Goal: Task Accomplishment & Management: Manage account settings

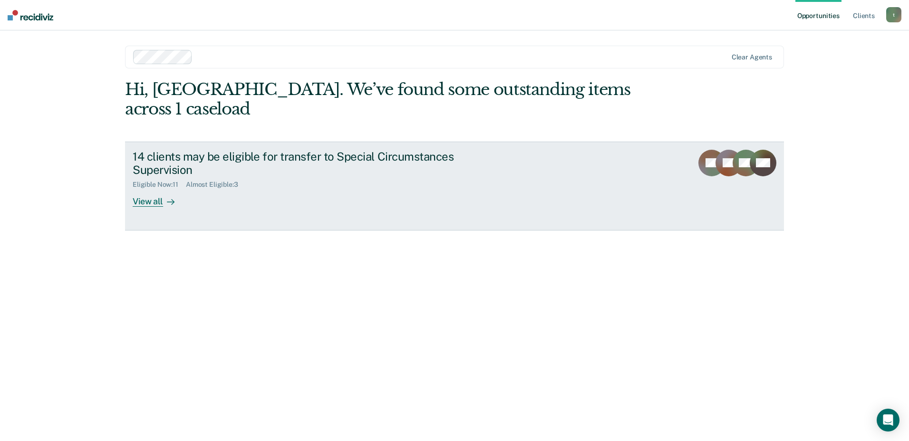
click at [159, 189] on div "View all" at bounding box center [159, 198] width 53 height 19
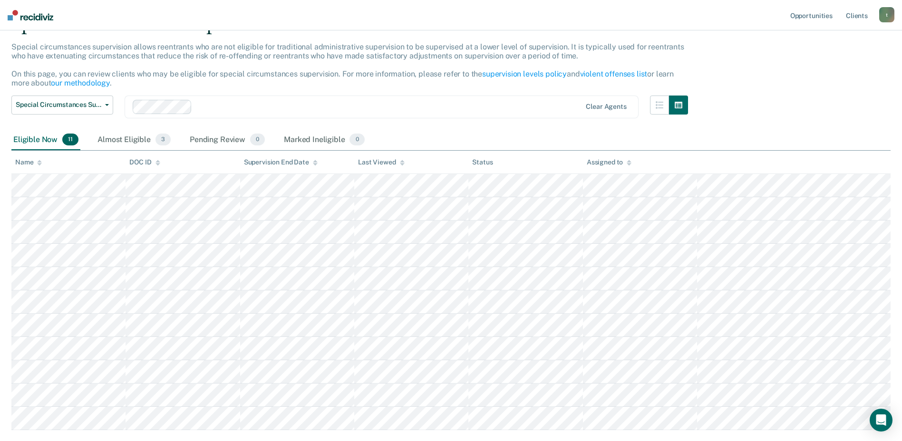
scroll to position [57, 0]
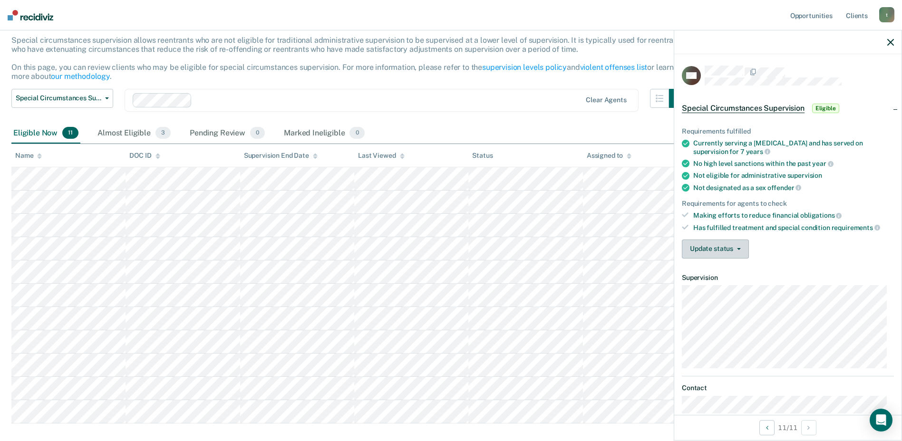
click at [737, 248] on icon "button" at bounding box center [739, 249] width 4 height 2
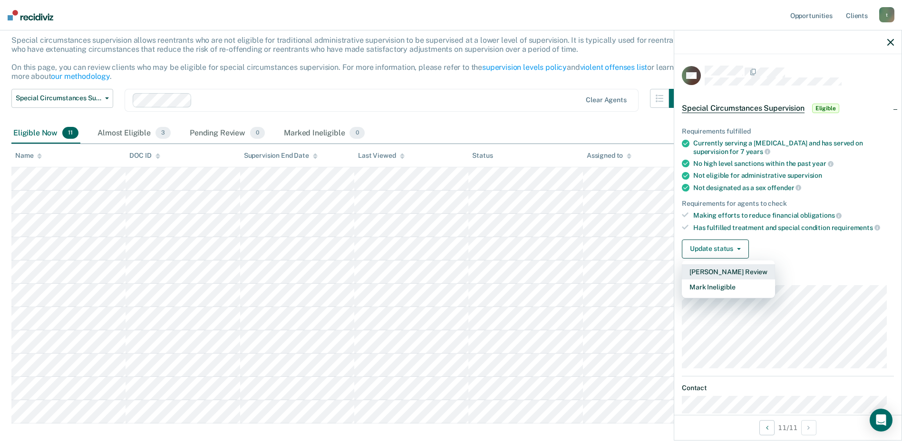
drag, startPoint x: 725, startPoint y: 271, endPoint x: 728, endPoint y: 265, distance: 6.2
click at [728, 265] on button "[PERSON_NAME] Review" at bounding box center [728, 271] width 93 height 15
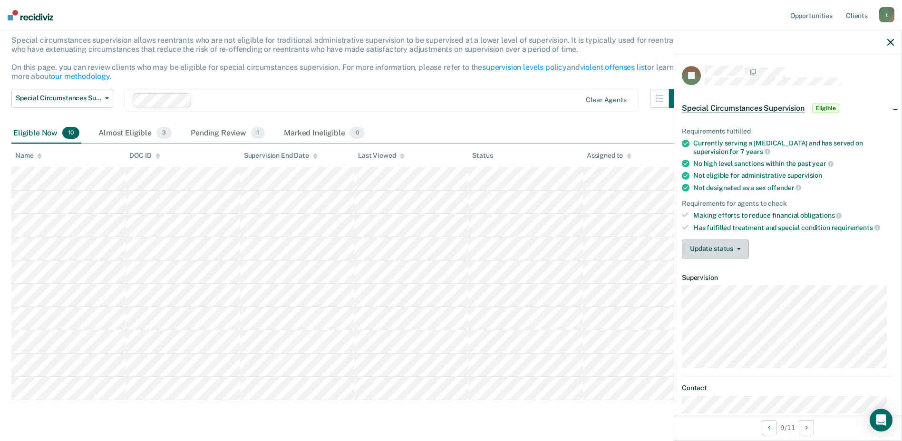
click at [738, 250] on button "Update status" at bounding box center [715, 249] width 67 height 19
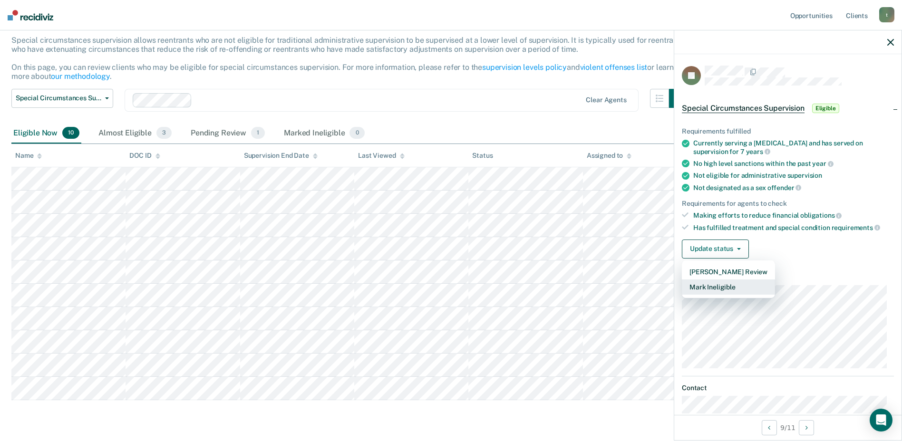
click at [704, 283] on button "Mark Ineligible" at bounding box center [728, 287] width 93 height 15
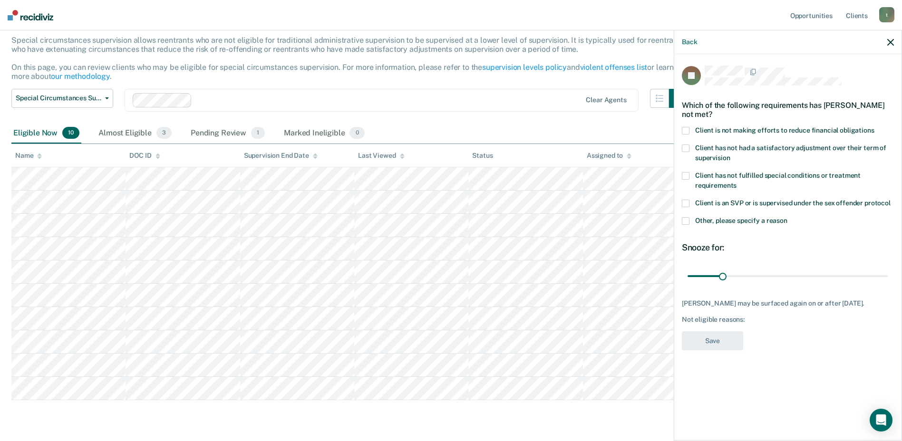
click at [686, 172] on span at bounding box center [686, 176] width 8 height 8
click at [736, 182] on input "Client has not fulfilled special conditions or treatment requirements" at bounding box center [736, 182] width 0 height 0
drag, startPoint x: 721, startPoint y: 267, endPoint x: 755, endPoint y: 264, distance: 33.9
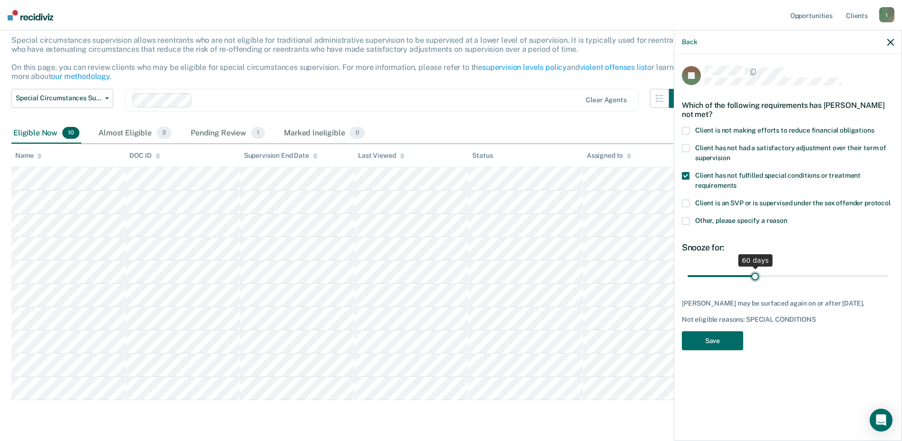
type input "60"
click at [755, 268] on input "range" at bounding box center [787, 276] width 201 height 17
click at [708, 331] on button "Save" at bounding box center [712, 340] width 61 height 19
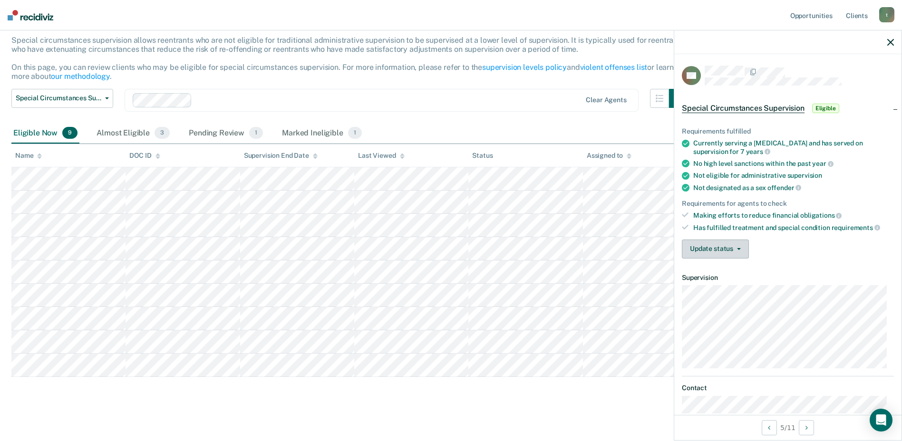
click at [744, 246] on button "Update status" at bounding box center [715, 249] width 67 height 19
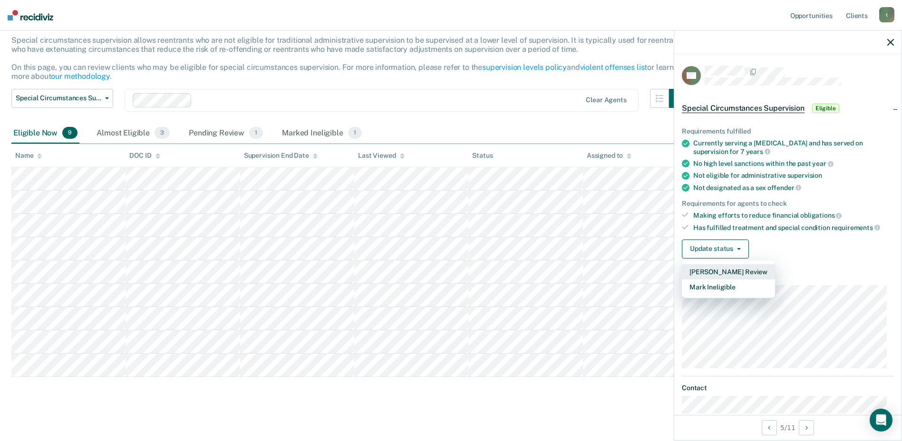
click at [732, 271] on button "[PERSON_NAME] Review" at bounding box center [728, 271] width 93 height 15
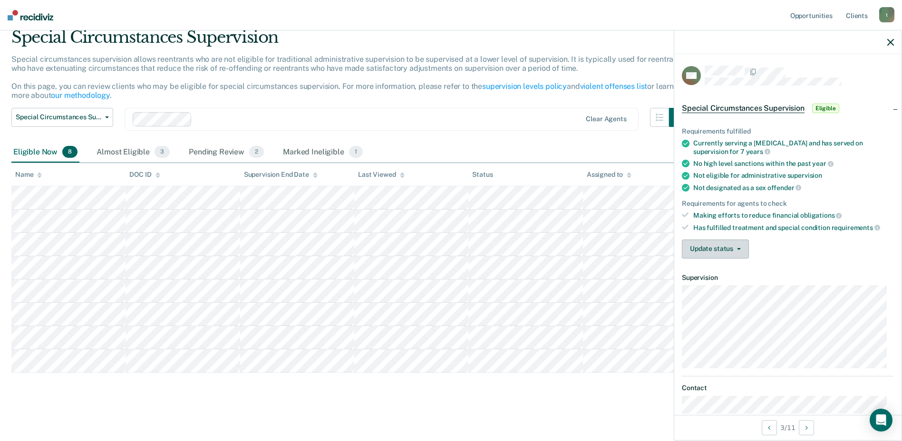
click at [735, 248] on span "button" at bounding box center [737, 249] width 8 height 2
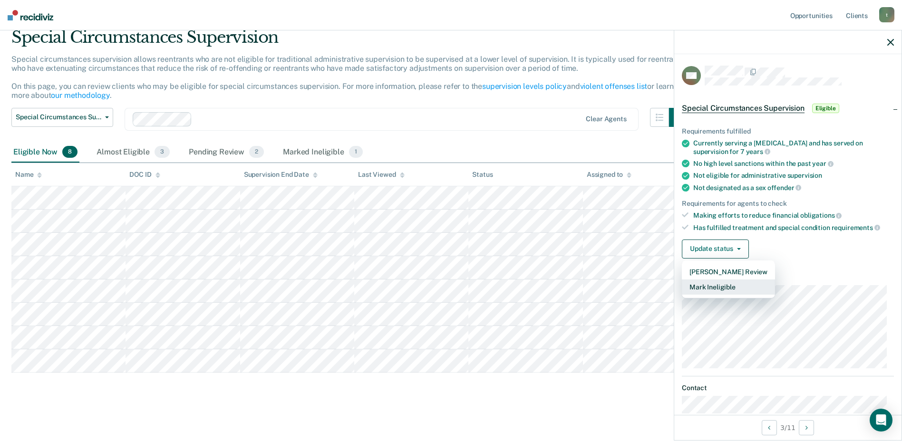
click at [715, 287] on button "Mark Ineligible" at bounding box center [728, 287] width 93 height 15
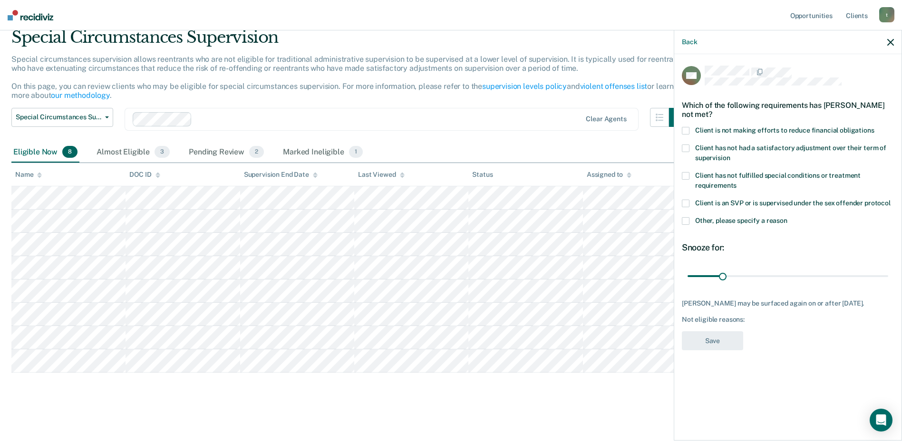
click at [686, 130] on span at bounding box center [686, 131] width 8 height 8
click at [874, 127] on input "Client is not making efforts to reduce financial obligations" at bounding box center [874, 127] width 0 height 0
drag, startPoint x: 724, startPoint y: 275, endPoint x: 787, endPoint y: 271, distance: 63.3
type input "90"
click at [787, 271] on input "range" at bounding box center [787, 276] width 201 height 17
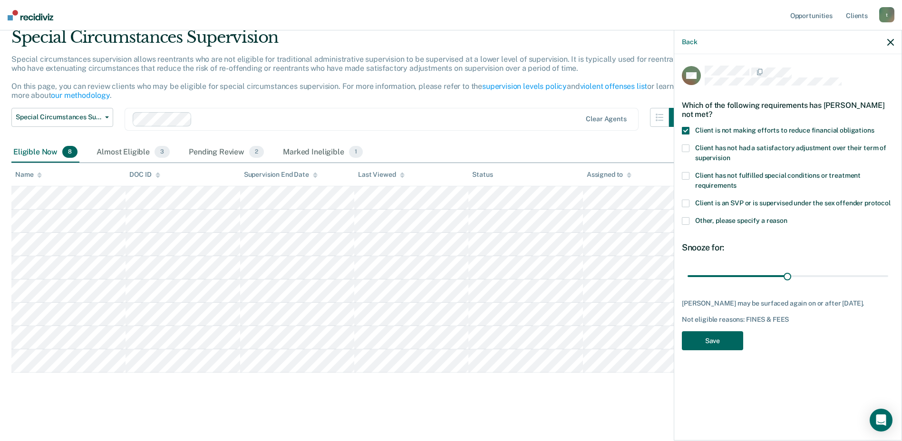
click at [707, 337] on button "Save" at bounding box center [712, 340] width 61 height 19
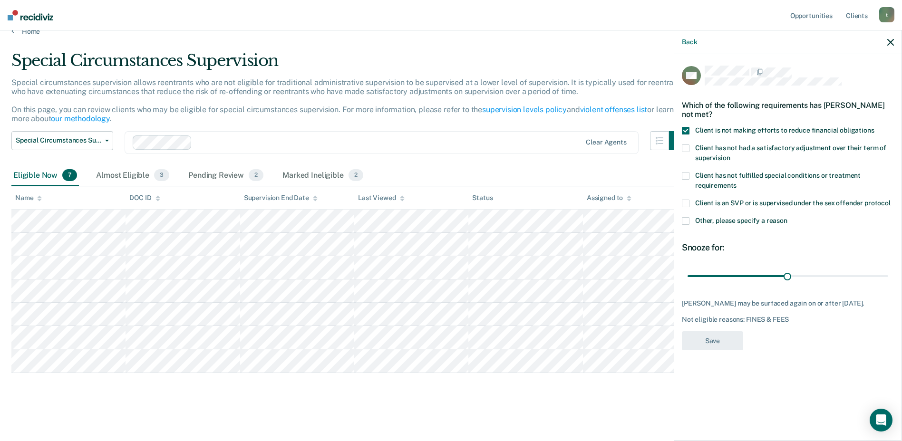
scroll to position [15, 0]
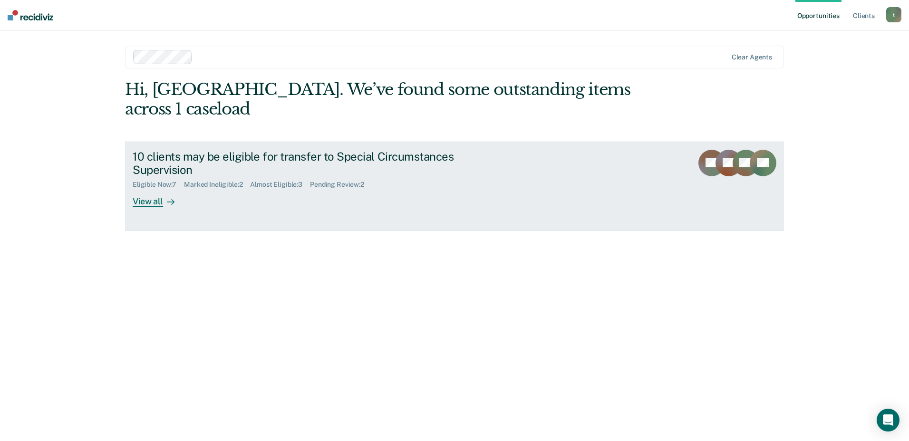
click at [149, 189] on div "View all" at bounding box center [159, 198] width 53 height 19
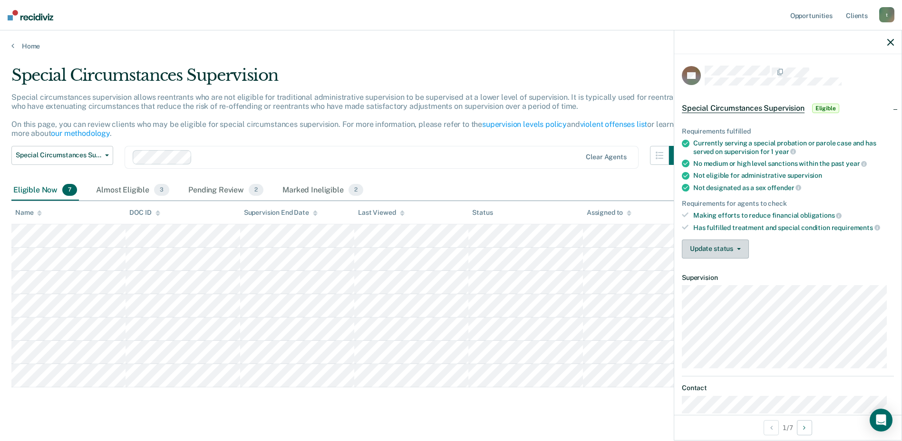
click at [740, 248] on button "Update status" at bounding box center [715, 249] width 67 height 19
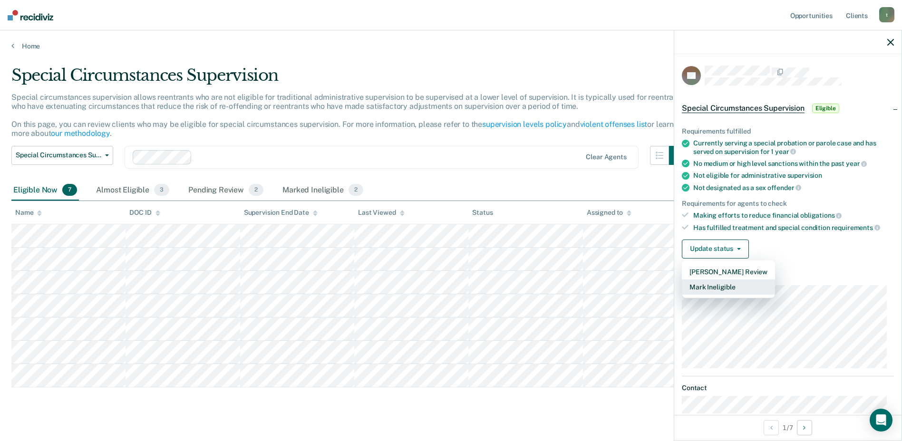
click at [719, 285] on button "Mark Ineligible" at bounding box center [728, 287] width 93 height 15
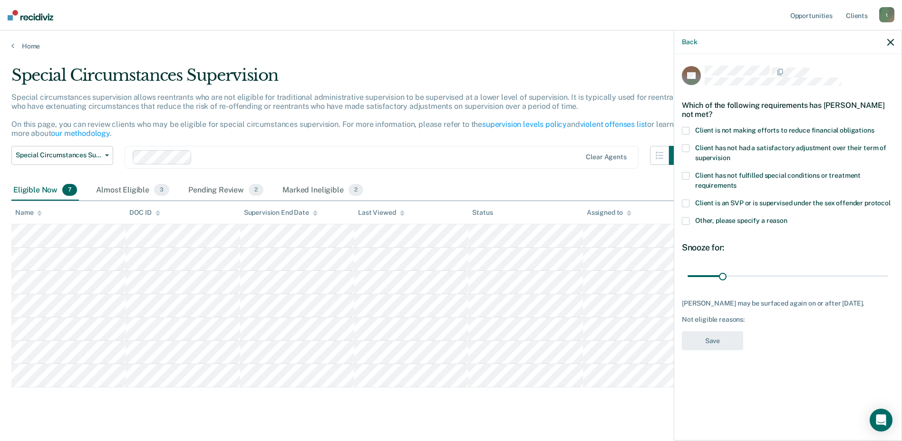
click at [688, 131] on span at bounding box center [686, 131] width 8 height 8
click at [874, 127] on input "Client is not making efforts to reduce financial obligations" at bounding box center [874, 127] width 0 height 0
drag, startPoint x: 723, startPoint y: 276, endPoint x: 787, endPoint y: 269, distance: 65.0
type input "90"
click at [787, 269] on input "range" at bounding box center [787, 276] width 201 height 17
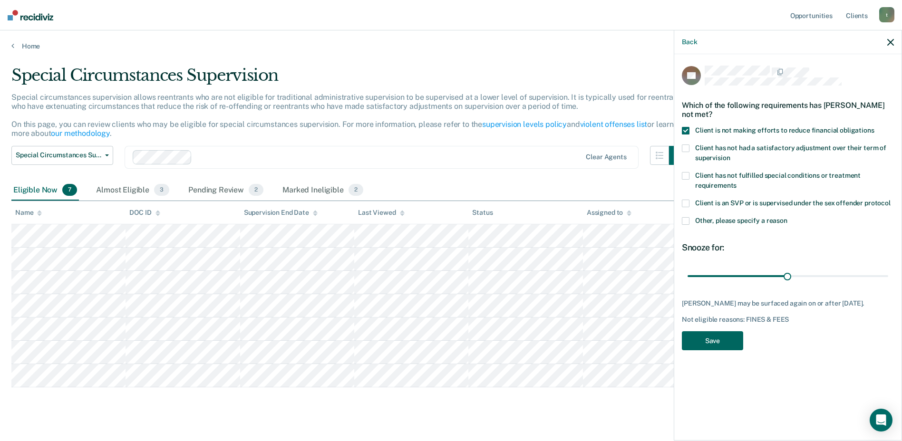
click at [717, 342] on button "Save" at bounding box center [712, 340] width 61 height 19
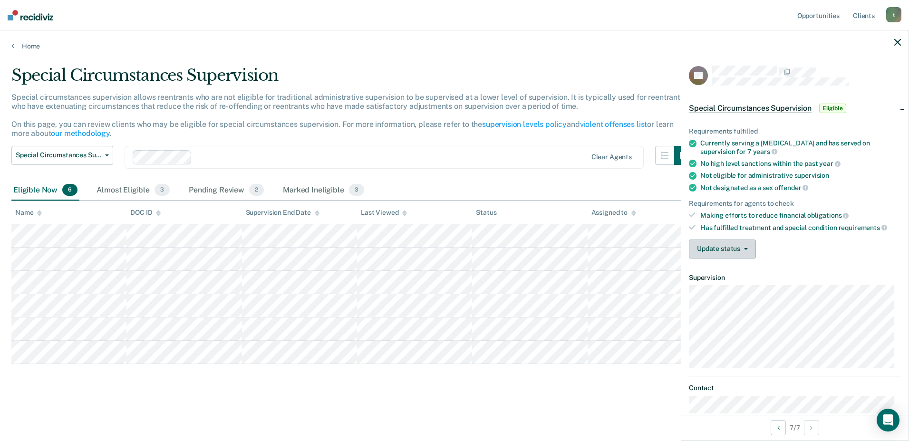
click at [750, 248] on button "Update status" at bounding box center [722, 249] width 67 height 19
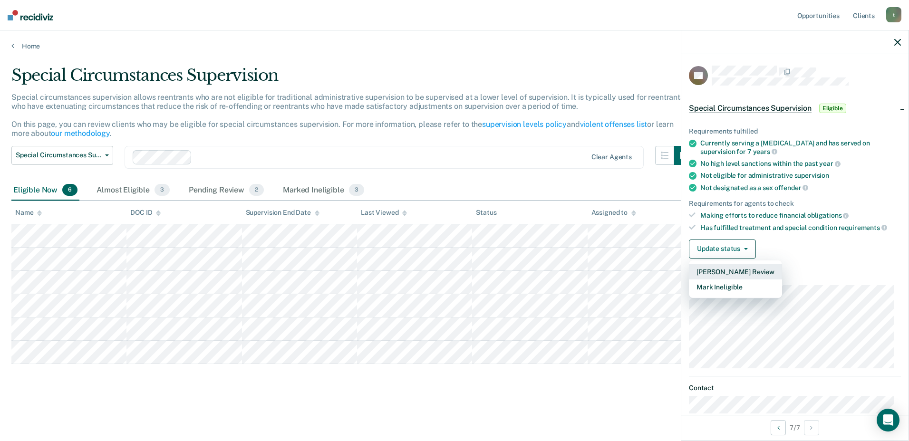
click at [743, 273] on button "[PERSON_NAME] Review" at bounding box center [735, 271] width 93 height 15
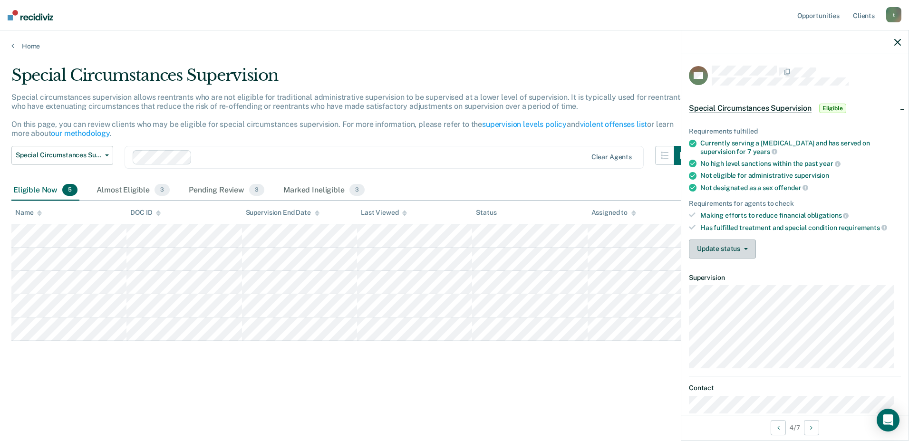
click at [744, 250] on button "Update status" at bounding box center [722, 249] width 67 height 19
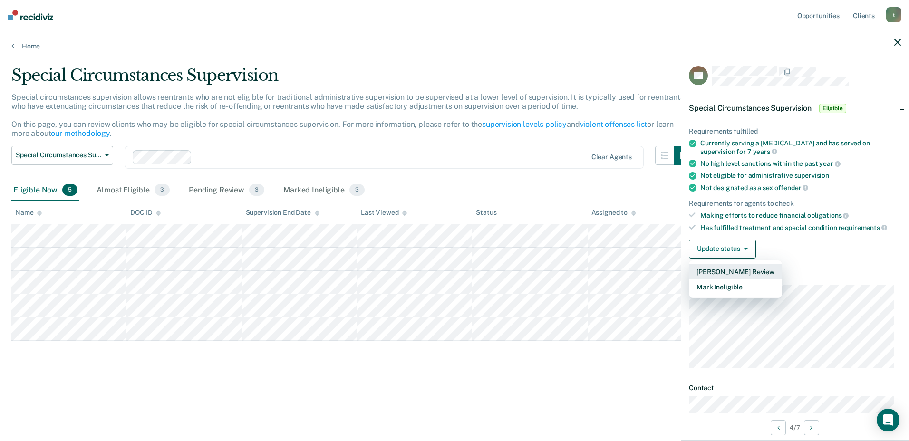
click at [728, 272] on button "[PERSON_NAME] Review" at bounding box center [735, 271] width 93 height 15
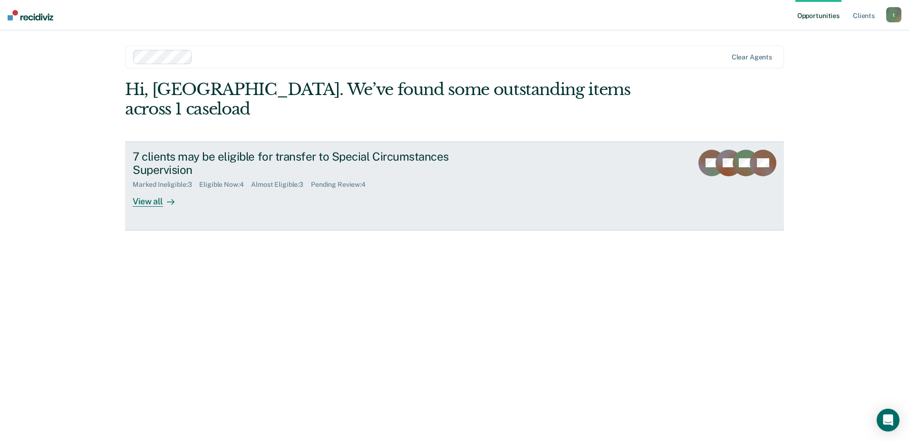
click at [144, 189] on div "View all" at bounding box center [159, 198] width 53 height 19
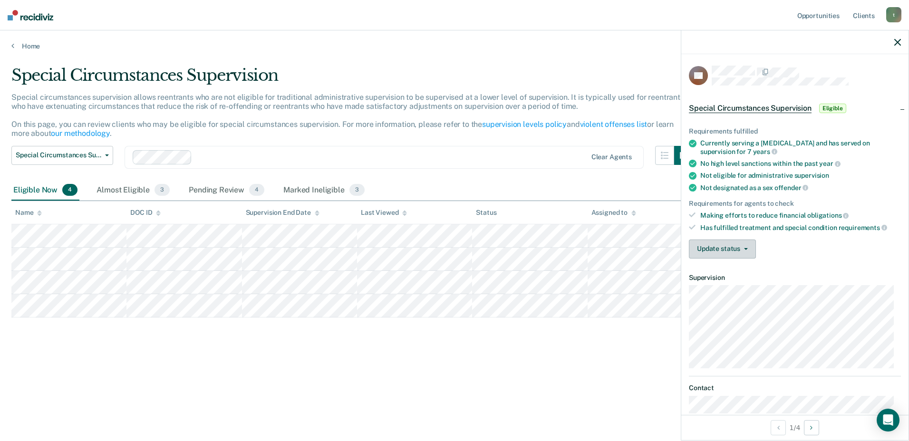
click at [743, 248] on span "button" at bounding box center [744, 249] width 8 height 2
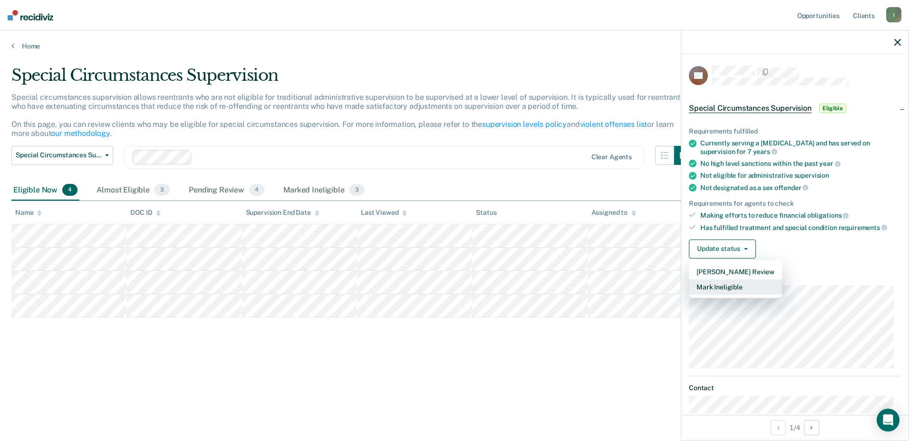
click at [725, 285] on button "Mark Ineligible" at bounding box center [735, 287] width 93 height 15
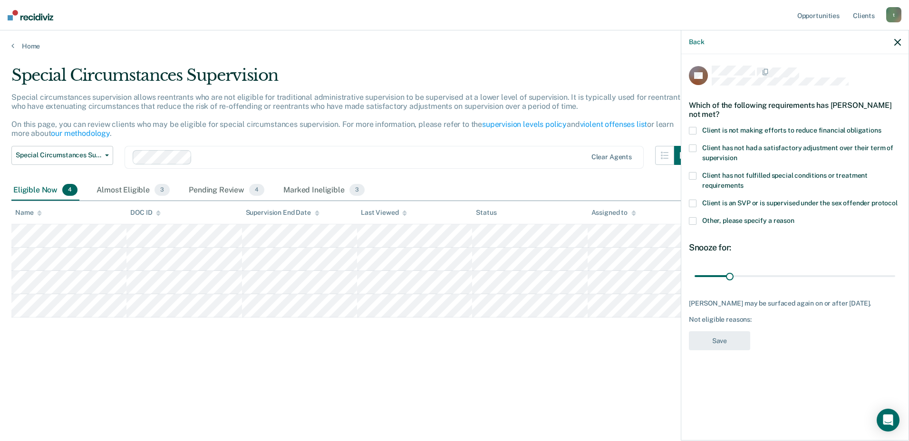
click at [694, 130] on span at bounding box center [693, 131] width 8 height 8
click at [881, 127] on input "Client is not making efforts to reduce financial obligations" at bounding box center [881, 127] width 0 height 0
drag, startPoint x: 732, startPoint y: 277, endPoint x: 762, endPoint y: 275, distance: 30.5
type input "60"
click at [762, 275] on input "range" at bounding box center [795, 276] width 201 height 17
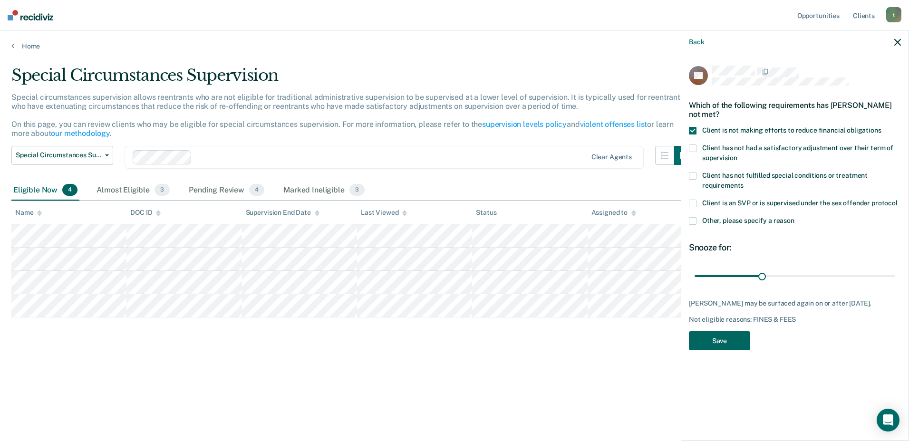
click at [723, 338] on button "Save" at bounding box center [719, 340] width 61 height 19
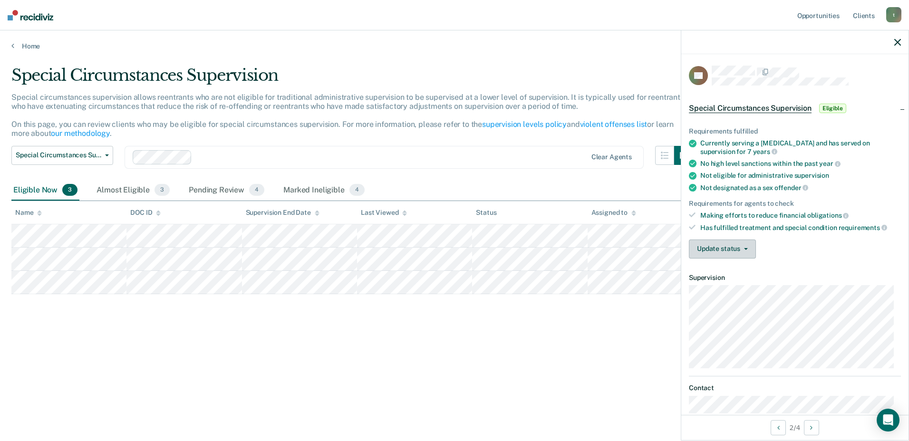
click at [718, 244] on button "Update status" at bounding box center [722, 249] width 67 height 19
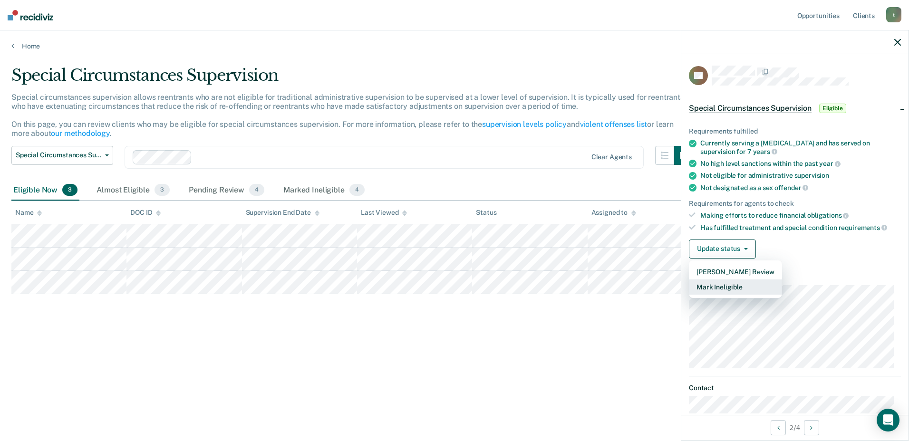
click at [719, 288] on button "Mark Ineligible" at bounding box center [735, 287] width 93 height 15
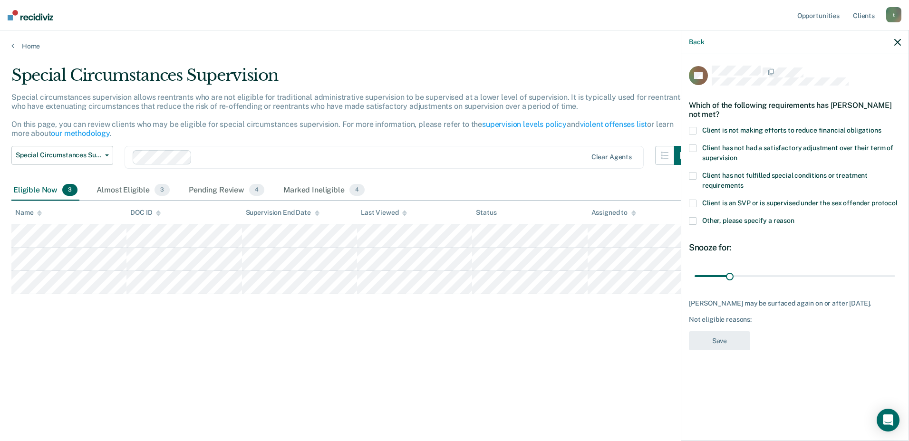
click at [689, 173] on span at bounding box center [693, 176] width 8 height 8
click at [744, 182] on input "Client has not fulfilled special conditions or treatment requirements" at bounding box center [744, 182] width 0 height 0
drag, startPoint x: 732, startPoint y: 273, endPoint x: 762, endPoint y: 269, distance: 30.2
type input "60"
click at [762, 269] on input "range" at bounding box center [795, 276] width 201 height 17
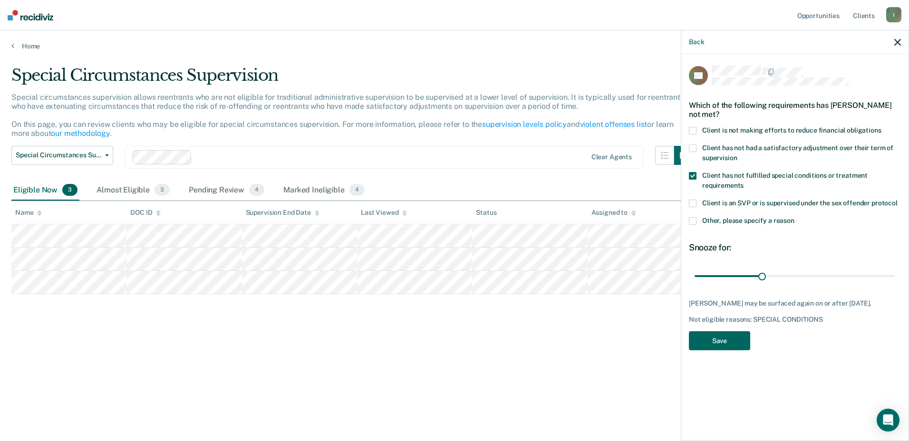
click at [715, 337] on button "Save" at bounding box center [719, 340] width 61 height 19
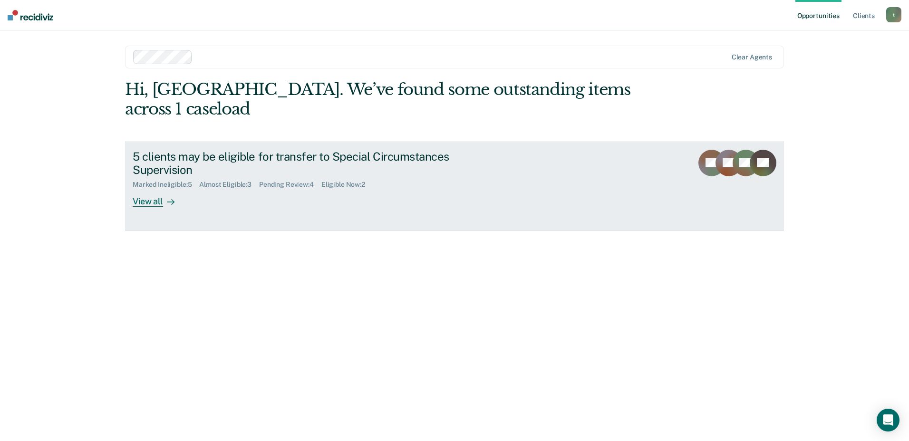
click at [145, 189] on div "View all" at bounding box center [159, 198] width 53 height 19
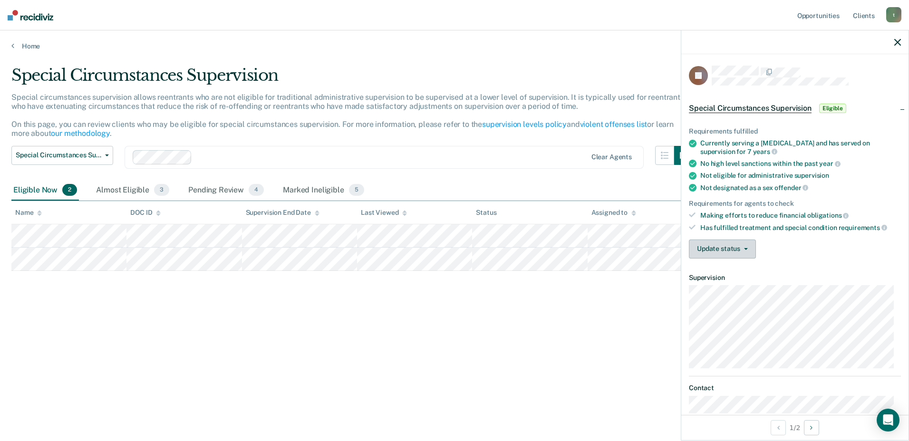
click at [749, 252] on button "Update status" at bounding box center [722, 249] width 67 height 19
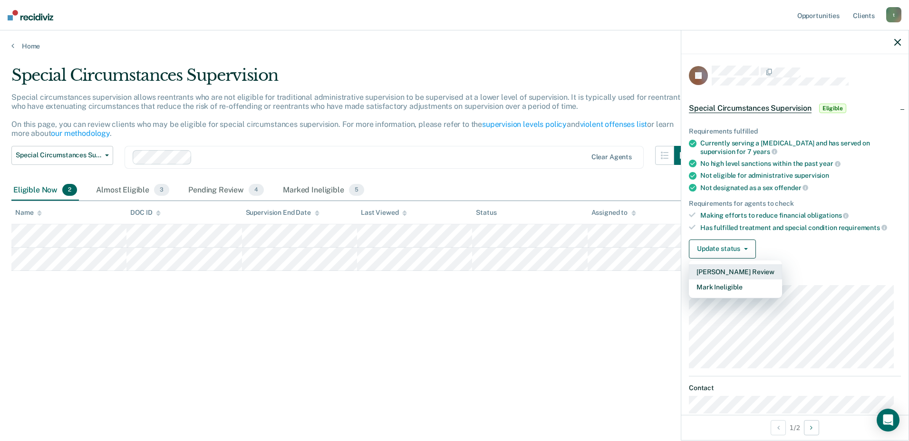
click at [733, 272] on button "[PERSON_NAME] Review" at bounding box center [735, 271] width 93 height 15
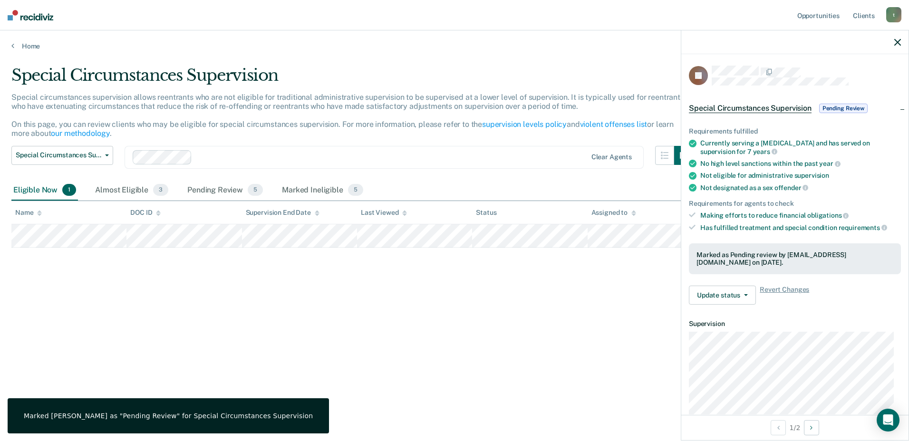
click at [739, 220] on ul "Requirements fulfilled Currently serving a [MEDICAL_DATA] and has served on sup…" at bounding box center [795, 179] width 212 height 104
click at [741, 215] on div "Making efforts to reduce financial obligations" at bounding box center [800, 215] width 201 height 9
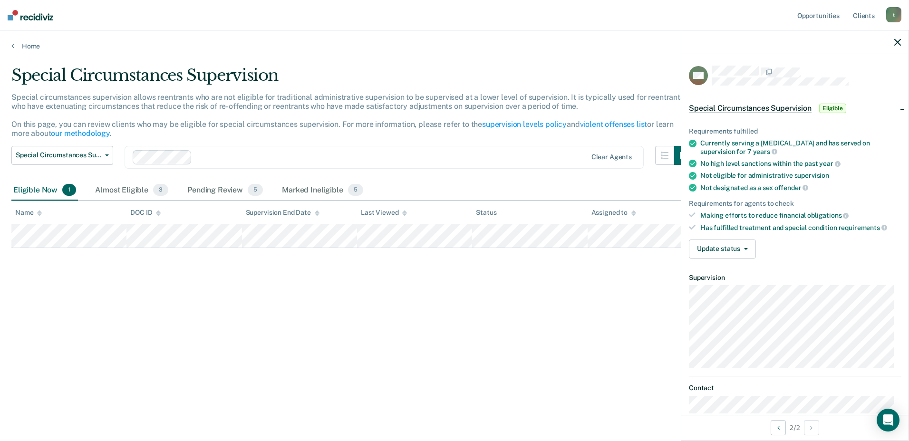
click at [713, 213] on div "Making efforts to reduce financial obligations" at bounding box center [800, 215] width 201 height 9
drag, startPoint x: 713, startPoint y: 213, endPoint x: 752, endPoint y: 221, distance: 39.4
click at [752, 221] on ul "Requirements fulfilled Currently serving a [MEDICAL_DATA] and has served on sup…" at bounding box center [795, 179] width 212 height 104
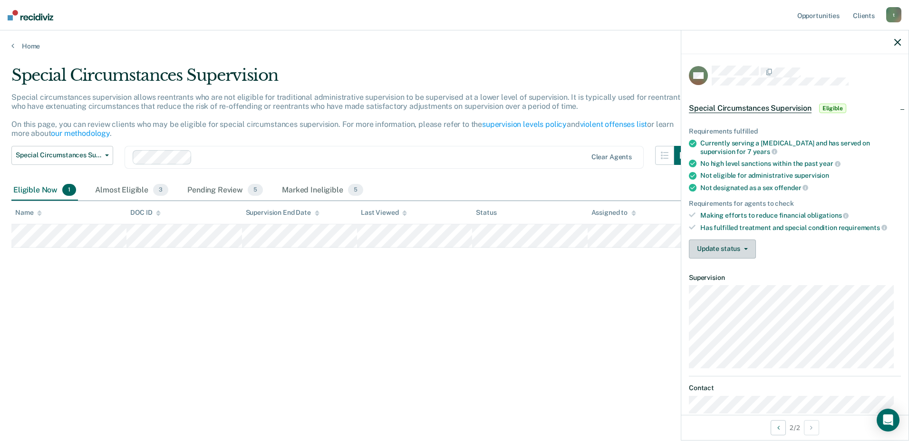
click at [747, 250] on button "Update status" at bounding box center [722, 249] width 67 height 19
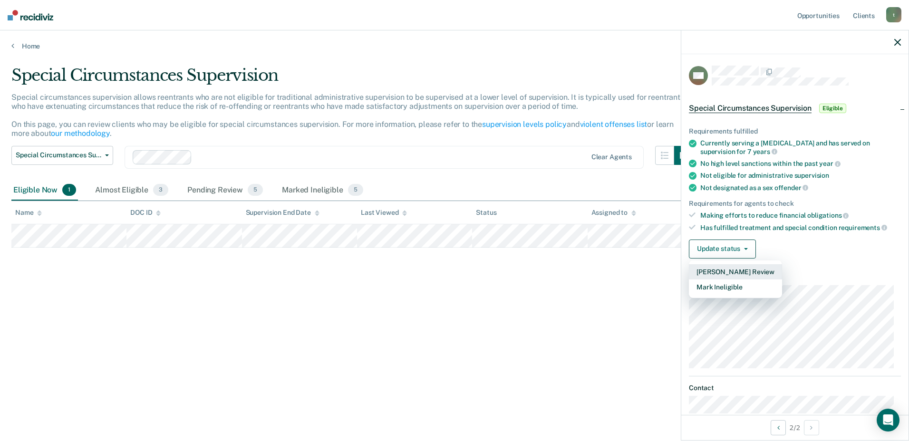
click at [729, 272] on button "[PERSON_NAME] Review" at bounding box center [735, 271] width 93 height 15
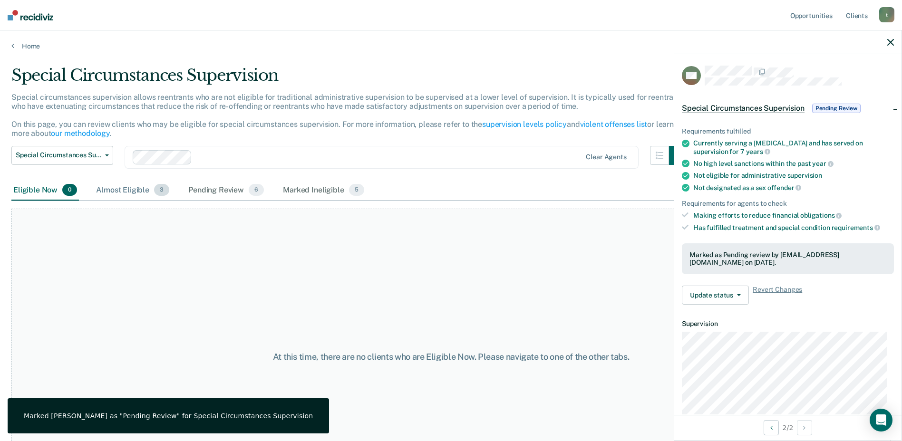
click at [115, 188] on div "Almost Eligible 3" at bounding box center [132, 190] width 77 height 21
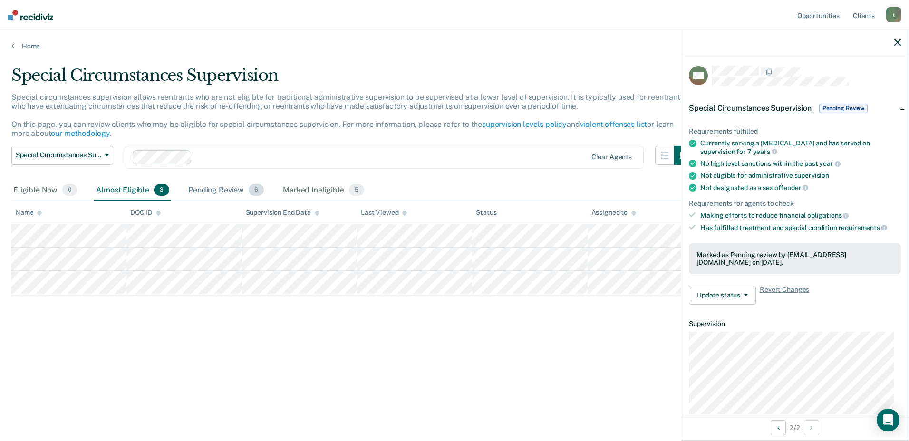
click at [208, 186] on div "Pending Review 6" at bounding box center [225, 190] width 79 height 21
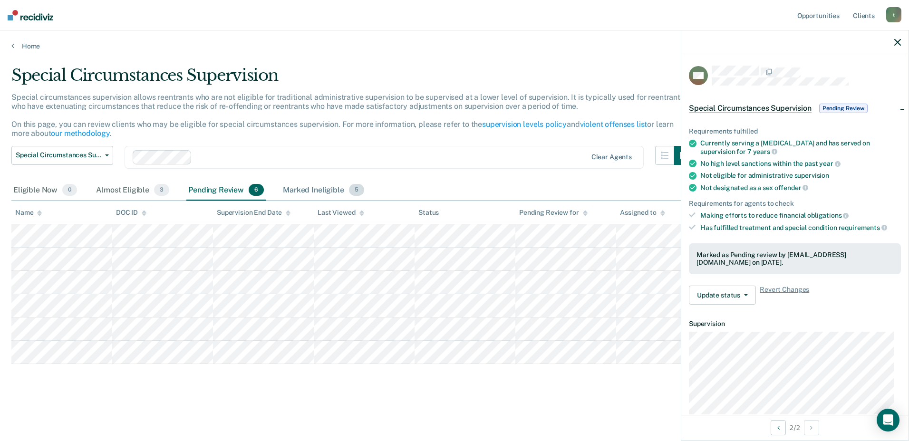
click at [320, 187] on div "Marked Ineligible 5" at bounding box center [323, 190] width 85 height 21
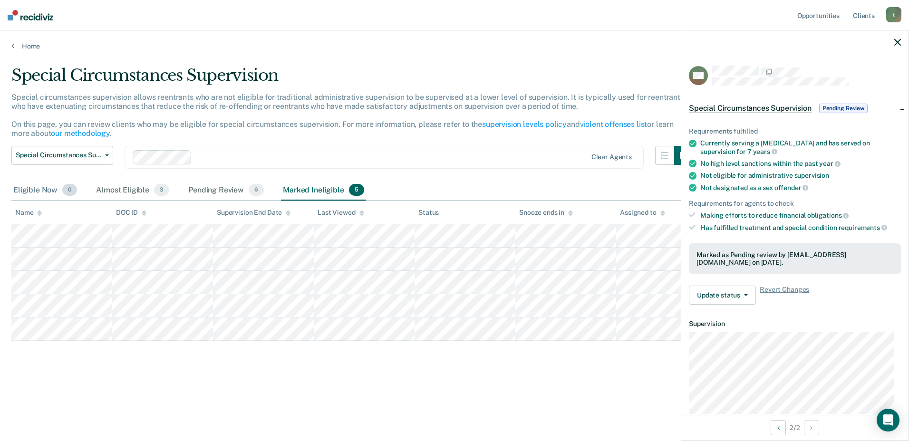
click at [47, 192] on div "Eligible Now 0" at bounding box center [45, 190] width 68 height 21
